Goal: Information Seeking & Learning: Learn about a topic

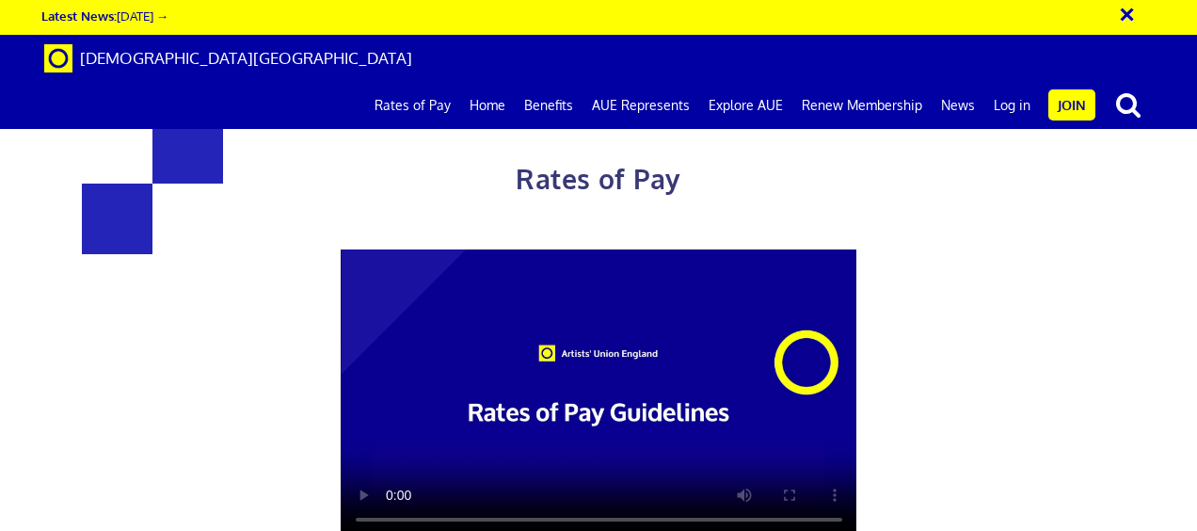
scroll to position [0, 4]
click at [416, 82] on link "Rates of Pay" at bounding box center [412, 105] width 95 height 47
click at [598, 382] on video at bounding box center [599, 394] width 517 height 291
click at [291, 169] on h1 "Rates of Pay" at bounding box center [598, 157] width 817 height 89
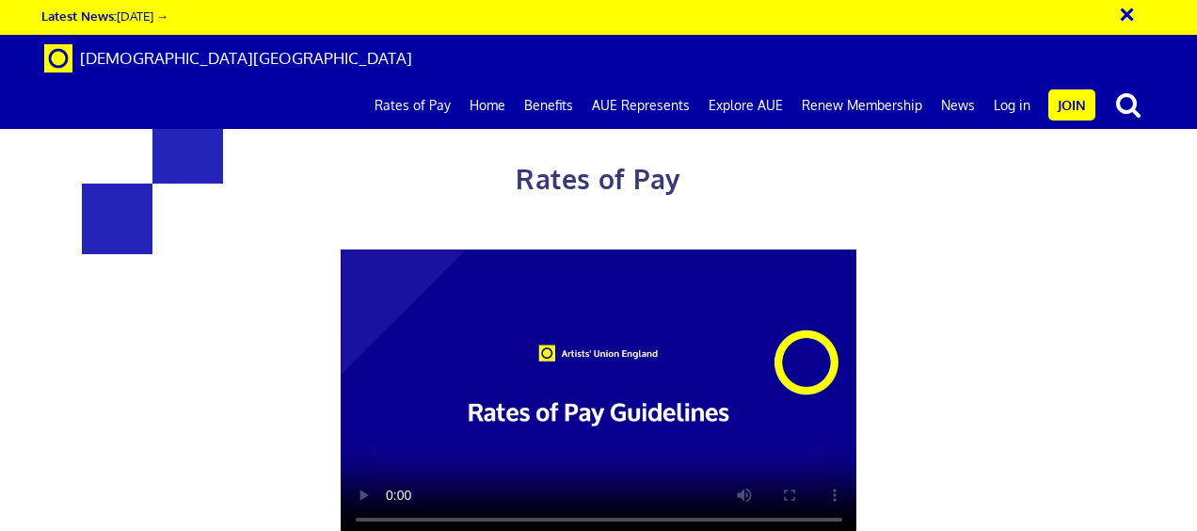
scroll to position [0, 4]
